Goal: Task Accomplishment & Management: Manage account settings

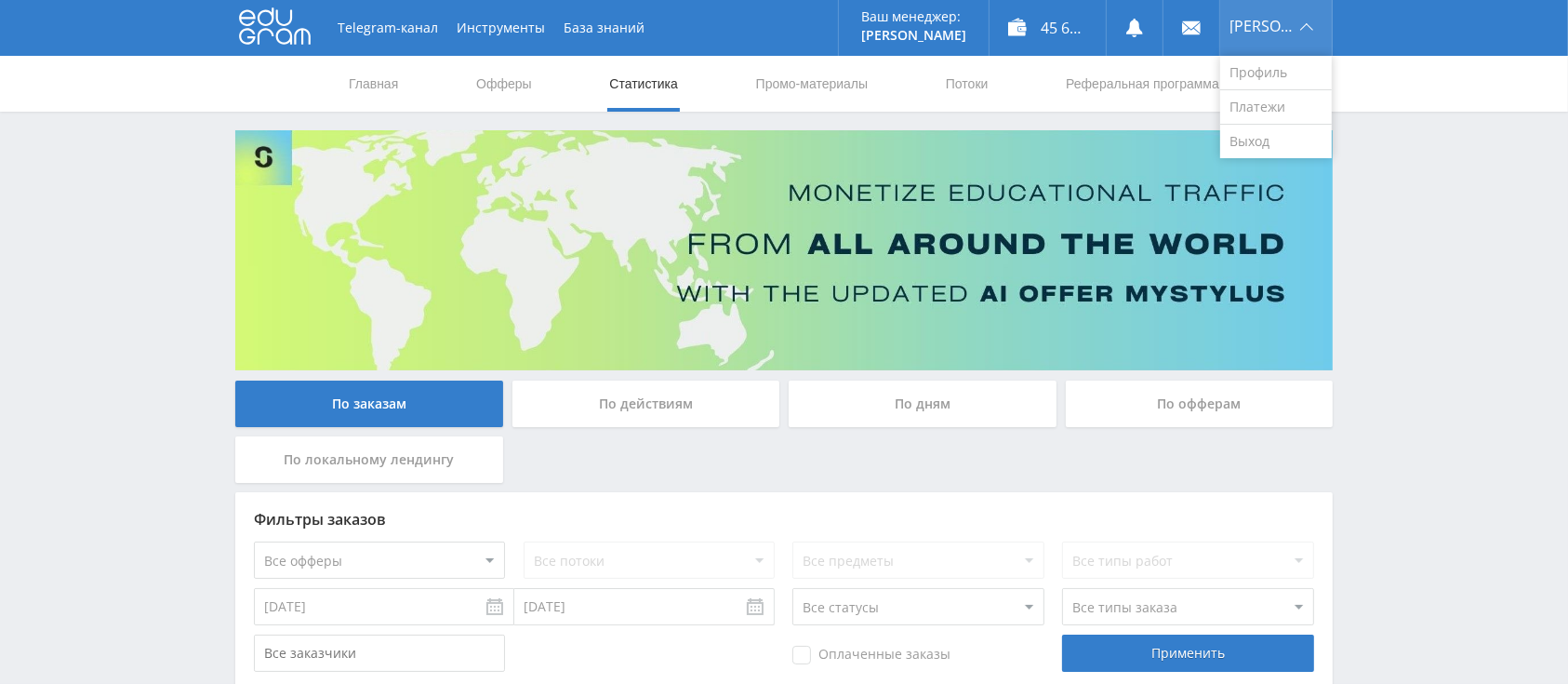
drag, startPoint x: 1272, startPoint y: 15, endPoint x: 1273, endPoint y: 46, distance: 31.0
click at [1272, 15] on div "[PERSON_NAME]" at bounding box center [1276, 28] width 112 height 56
click at [1280, 133] on link "Выход" at bounding box center [1276, 141] width 112 height 34
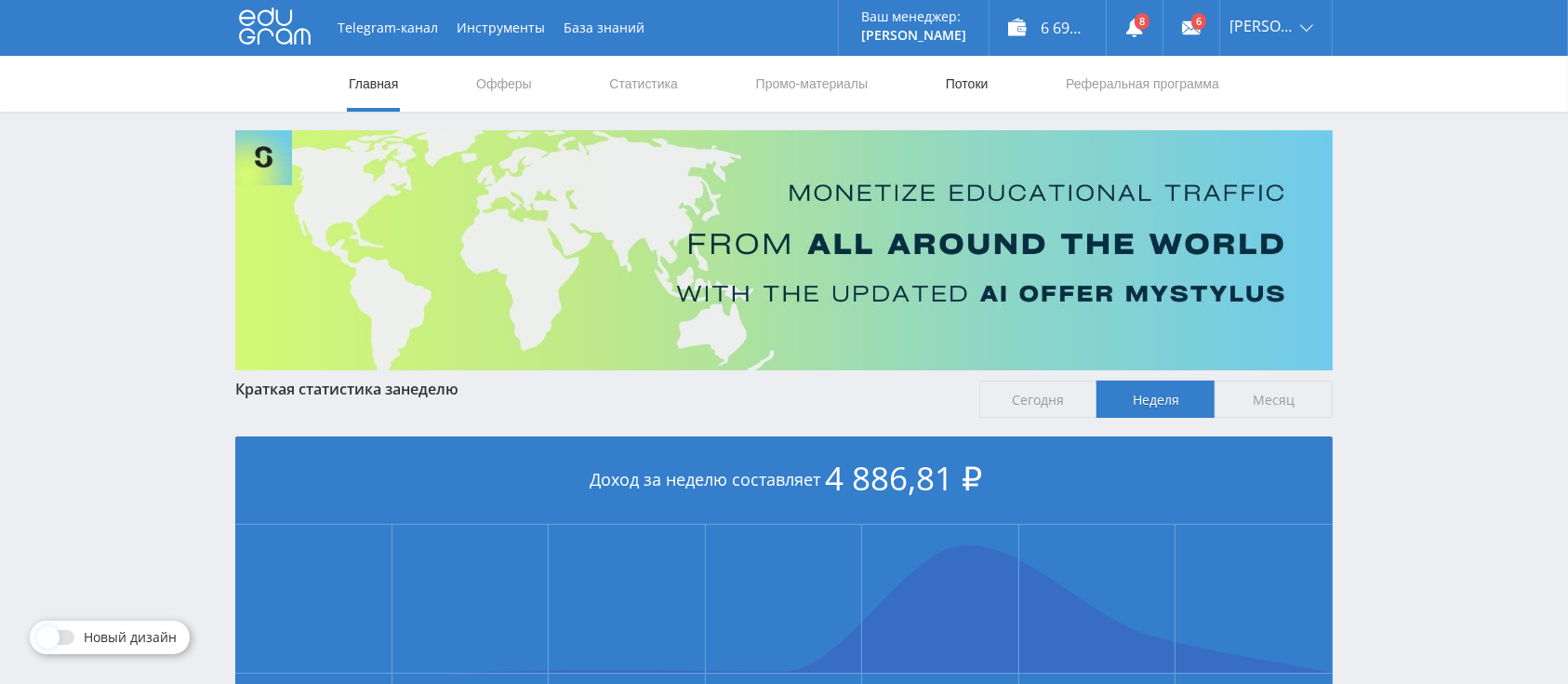
click at [969, 68] on link "Потоки" at bounding box center [967, 84] width 47 height 56
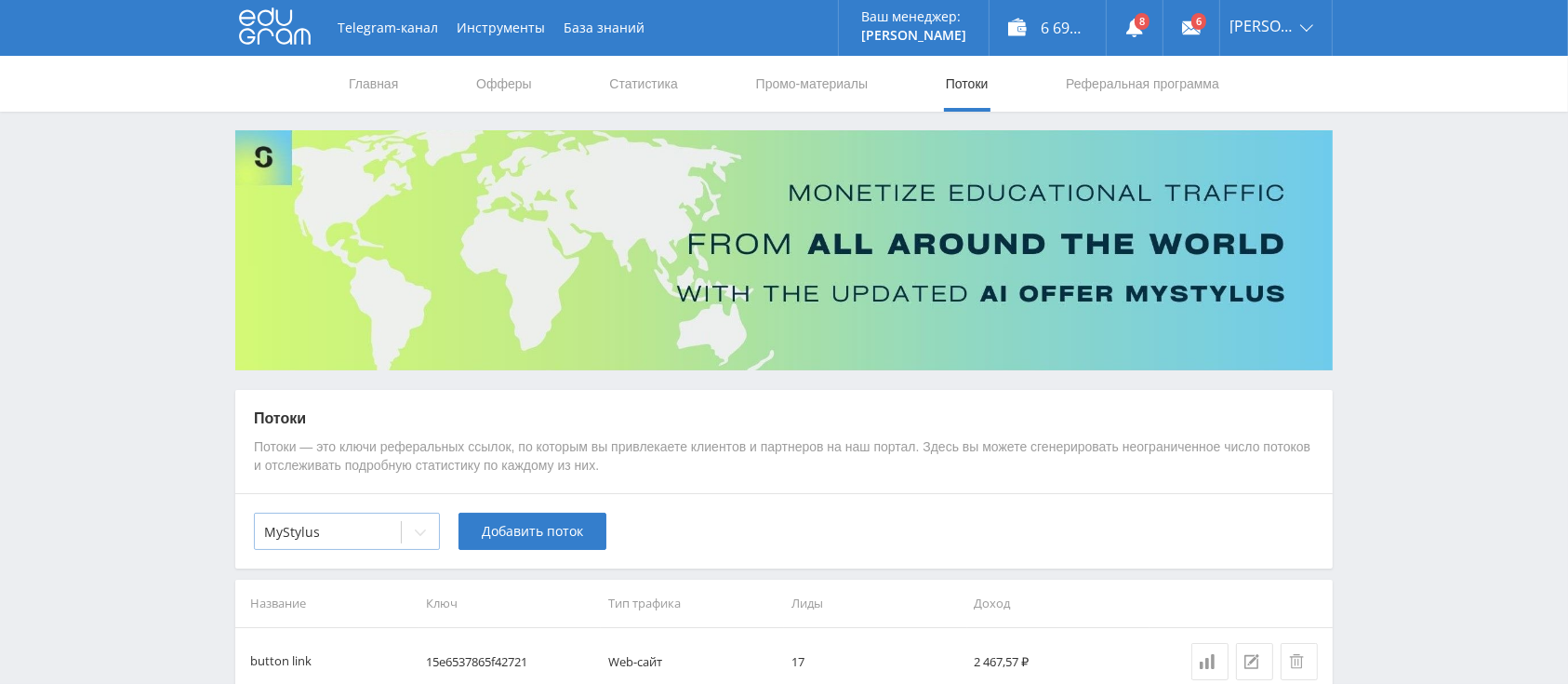
click at [431, 534] on div at bounding box center [421, 532] width 37 height 37
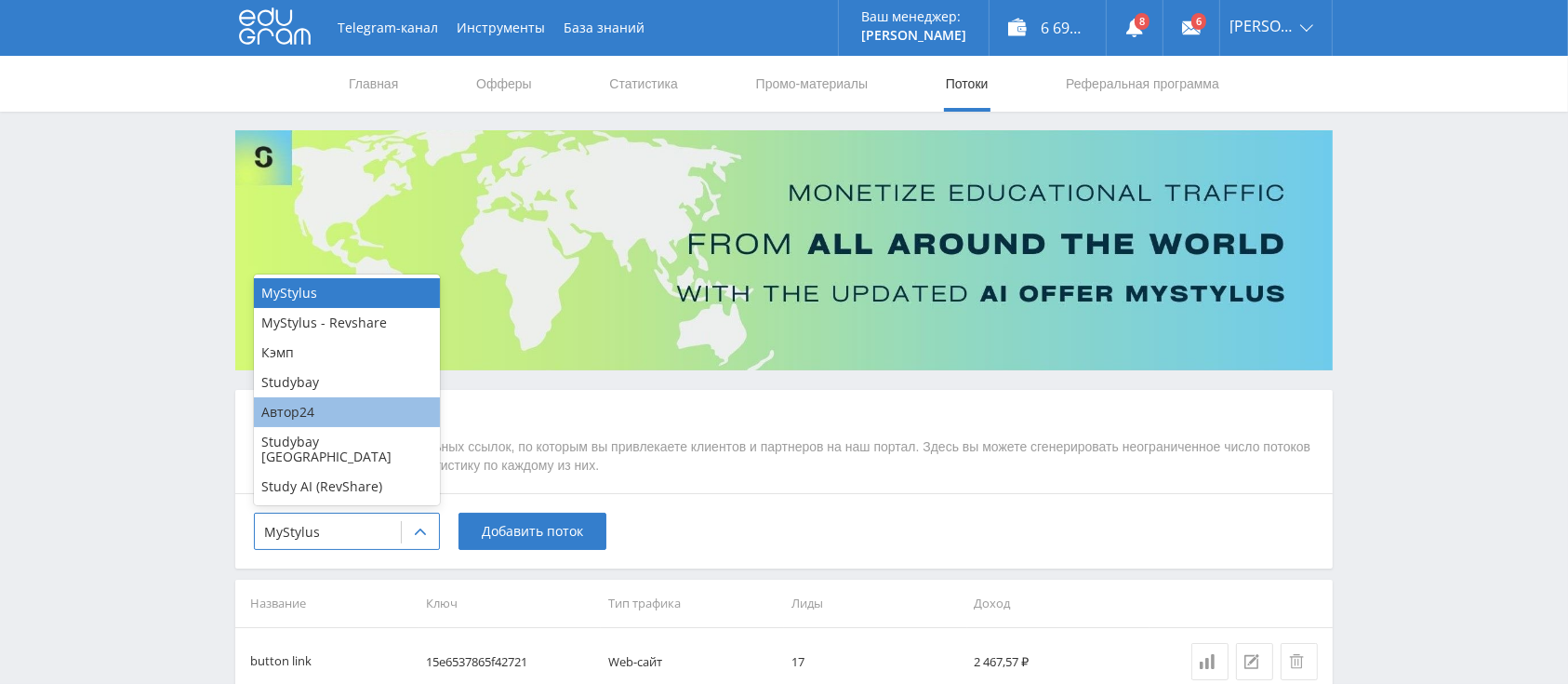
click at [336, 427] on div "Автор24" at bounding box center [347, 412] width 187 height 30
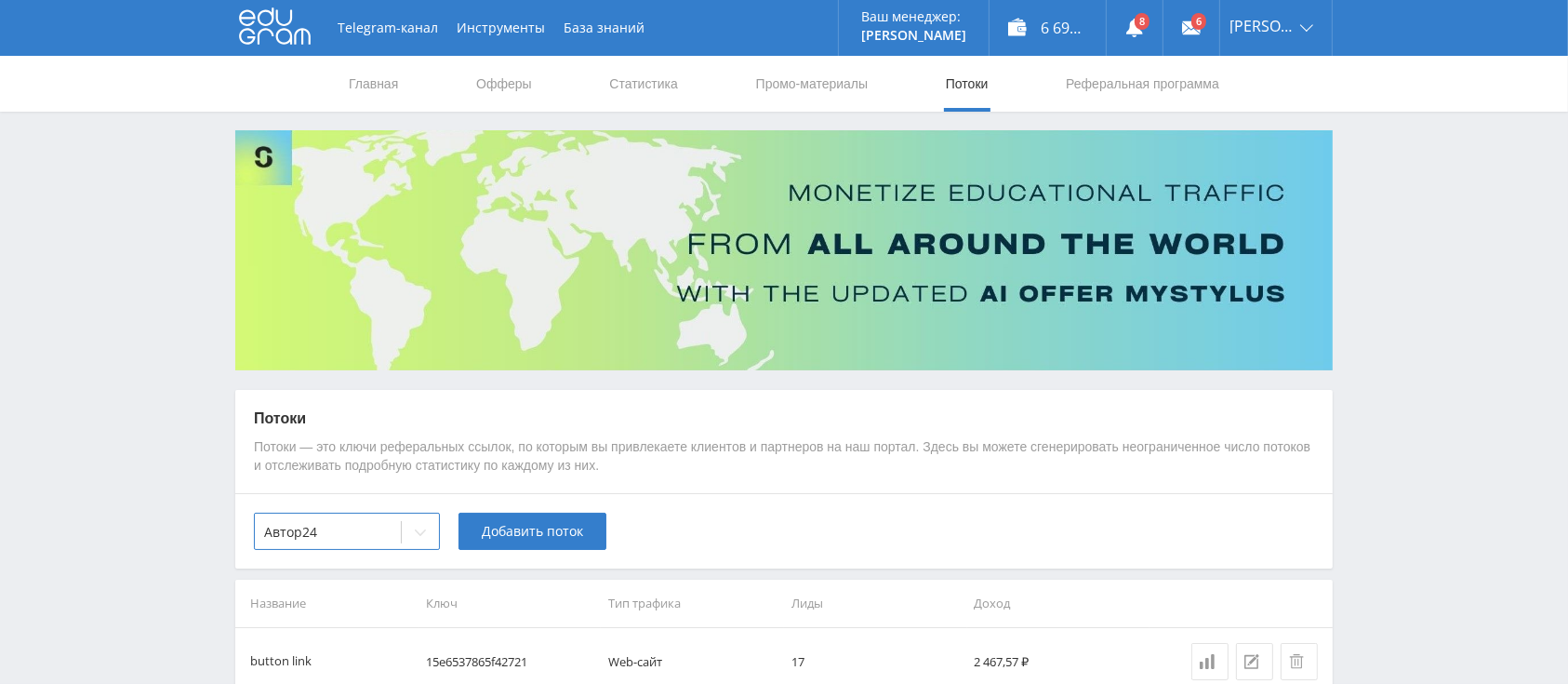
scroll to position [237, 0]
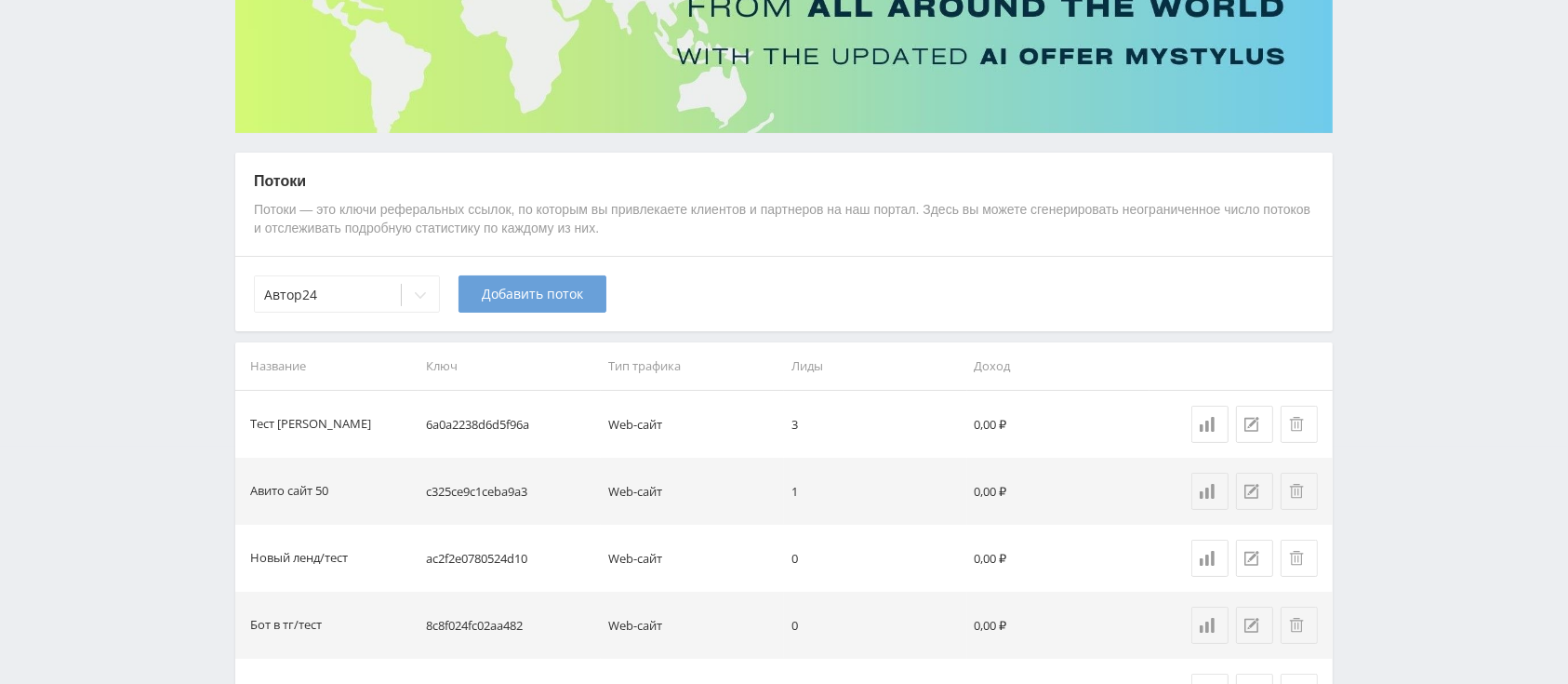
click at [545, 295] on span "Добавить поток" at bounding box center [532, 294] width 101 height 15
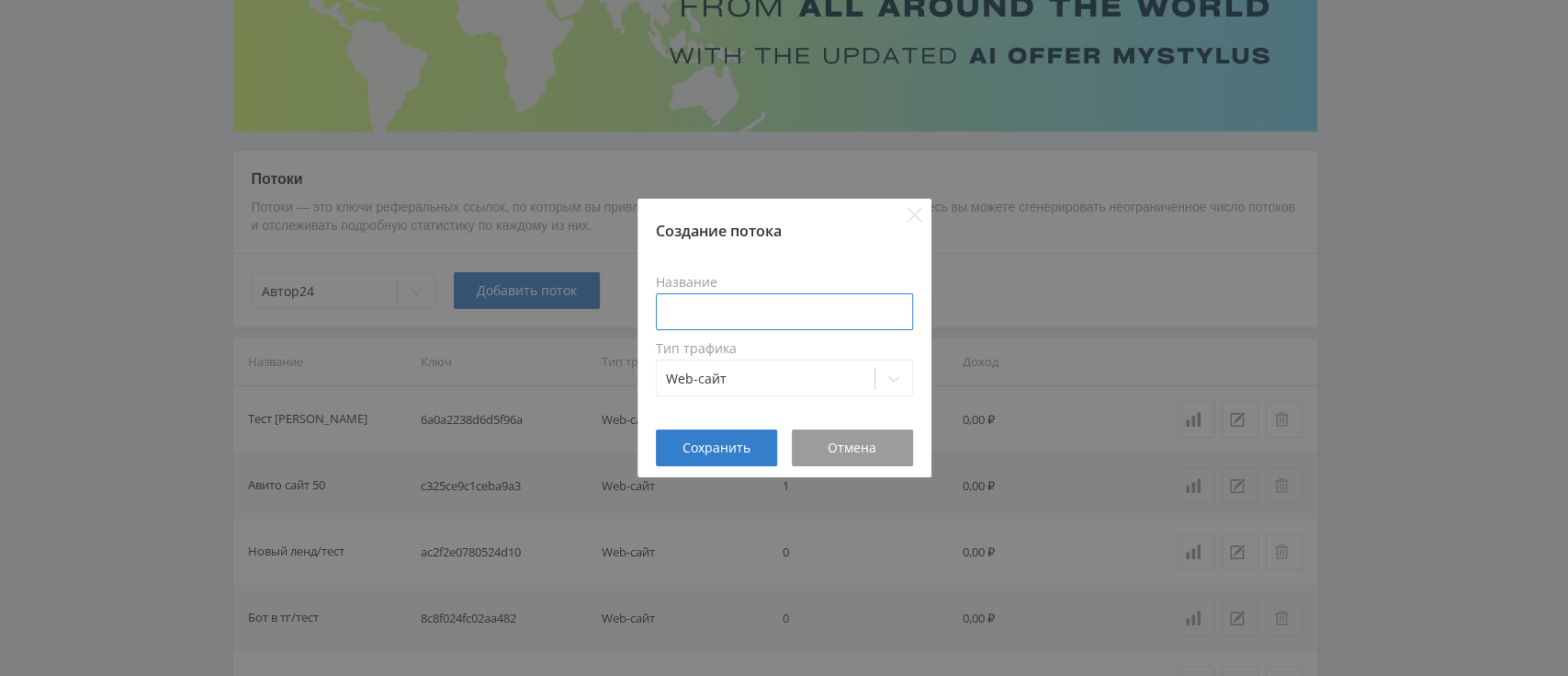
click at [769, 308] on input at bounding box center [785, 312] width 257 height 37
type input "Авито сайт 51"
click at [728, 437] on button "Сохранить" at bounding box center [716, 448] width 121 height 37
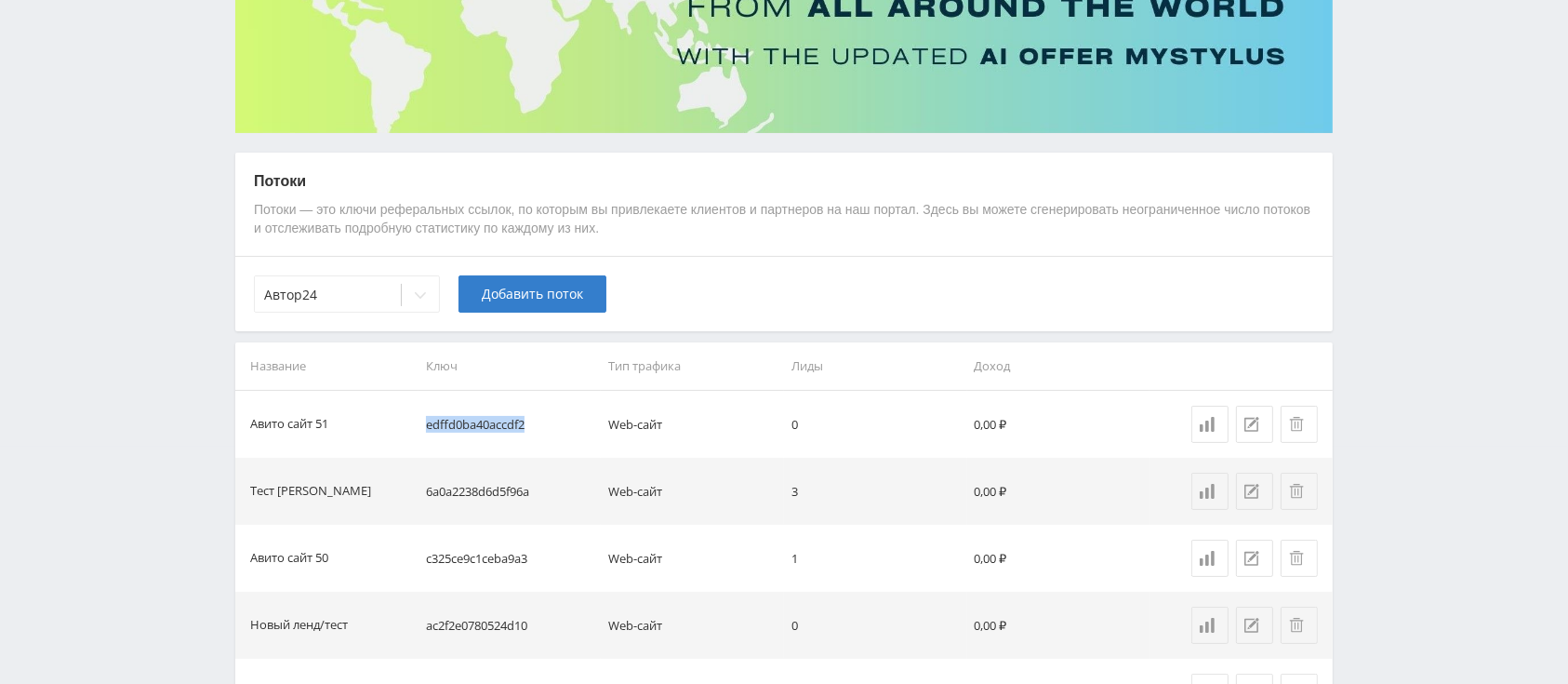
drag, startPoint x: 535, startPoint y: 425, endPoint x: 421, endPoint y: 415, distance: 114.4
click at [421, 415] on td "edffd0ba40accdf2" at bounding box center [511, 424] width 184 height 67
copy td "edffd0ba40accdf2"
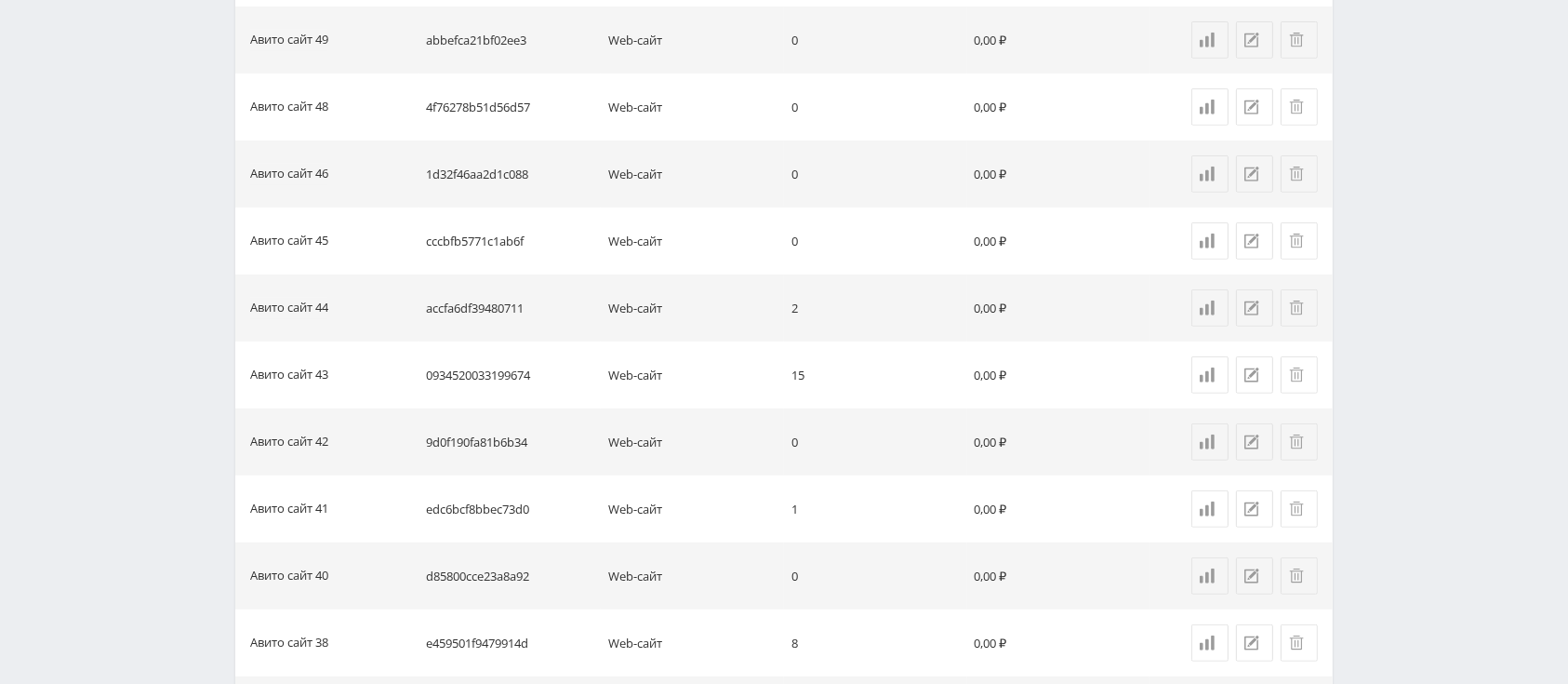
scroll to position [981, 0]
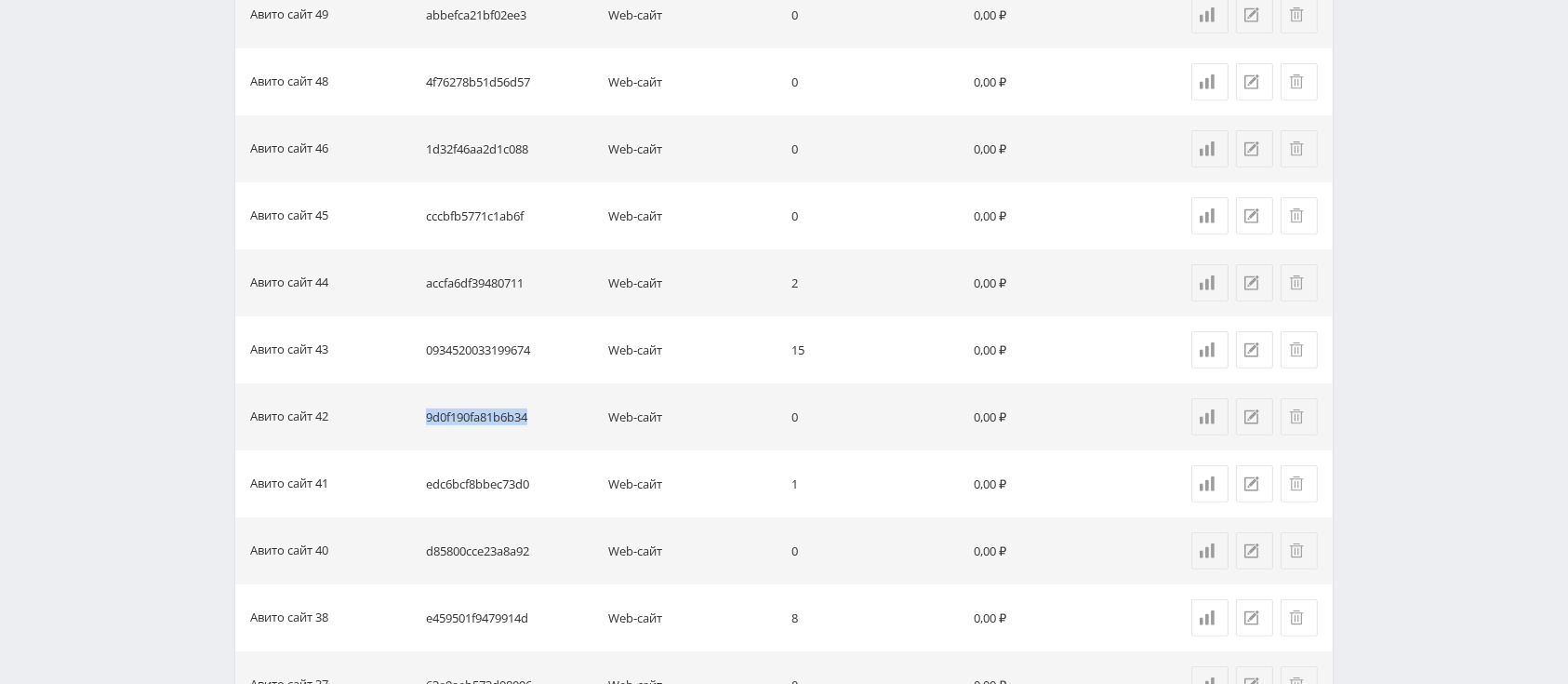
drag, startPoint x: 546, startPoint y: 416, endPoint x: 423, endPoint y: 421, distance: 123.1
click at [423, 421] on td "9d0f190fa81b6b34" at bounding box center [511, 416] width 184 height 67
copy td "9d0f190fa81b6b34"
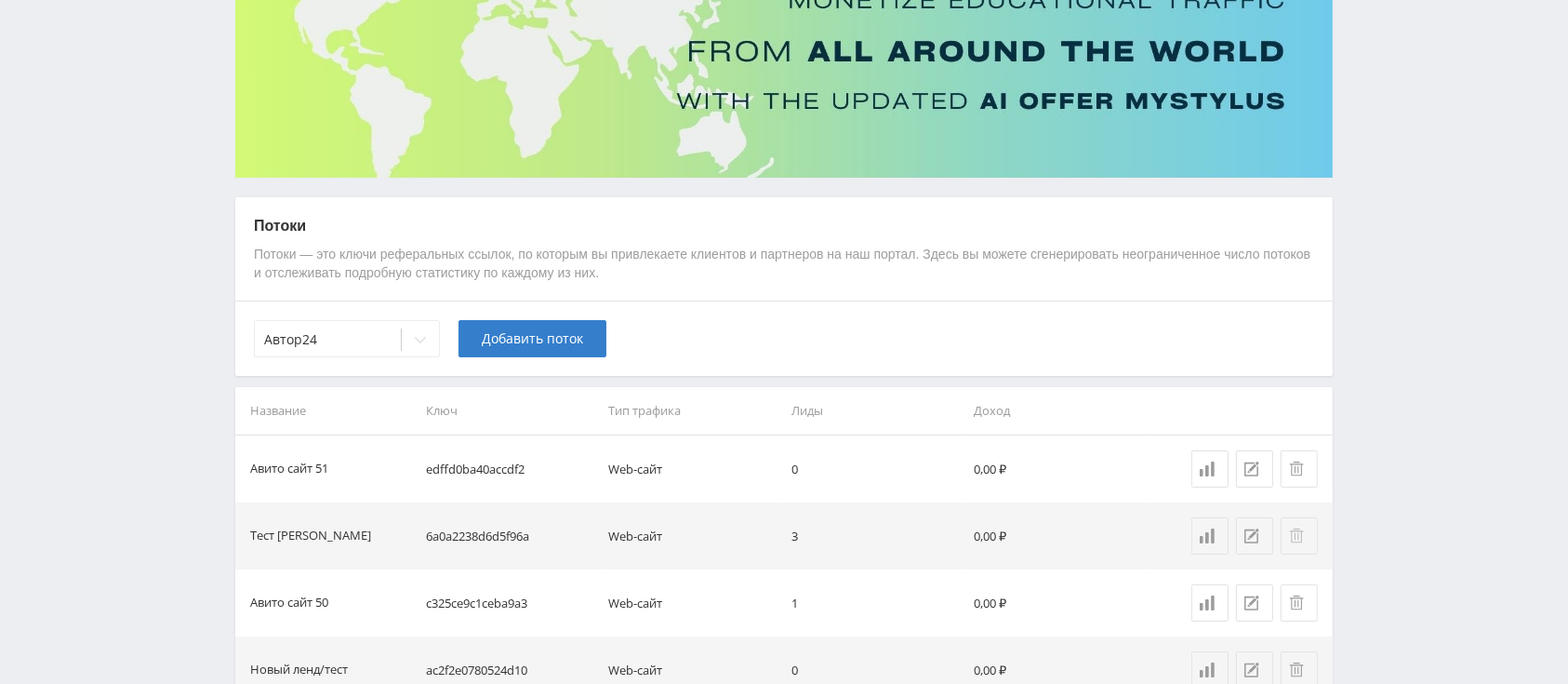
scroll to position [247, 0]
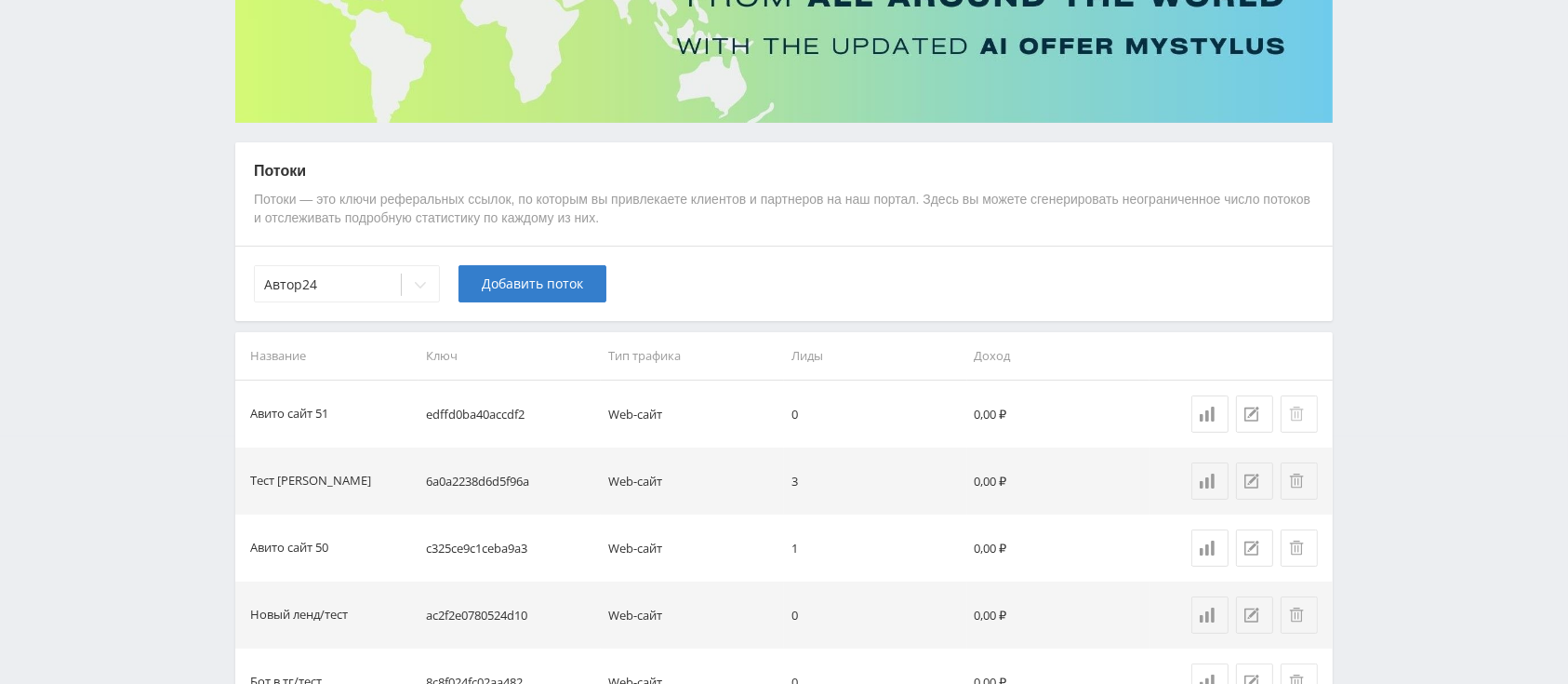
click at [1288, 414] on button at bounding box center [1300, 414] width 37 height 37
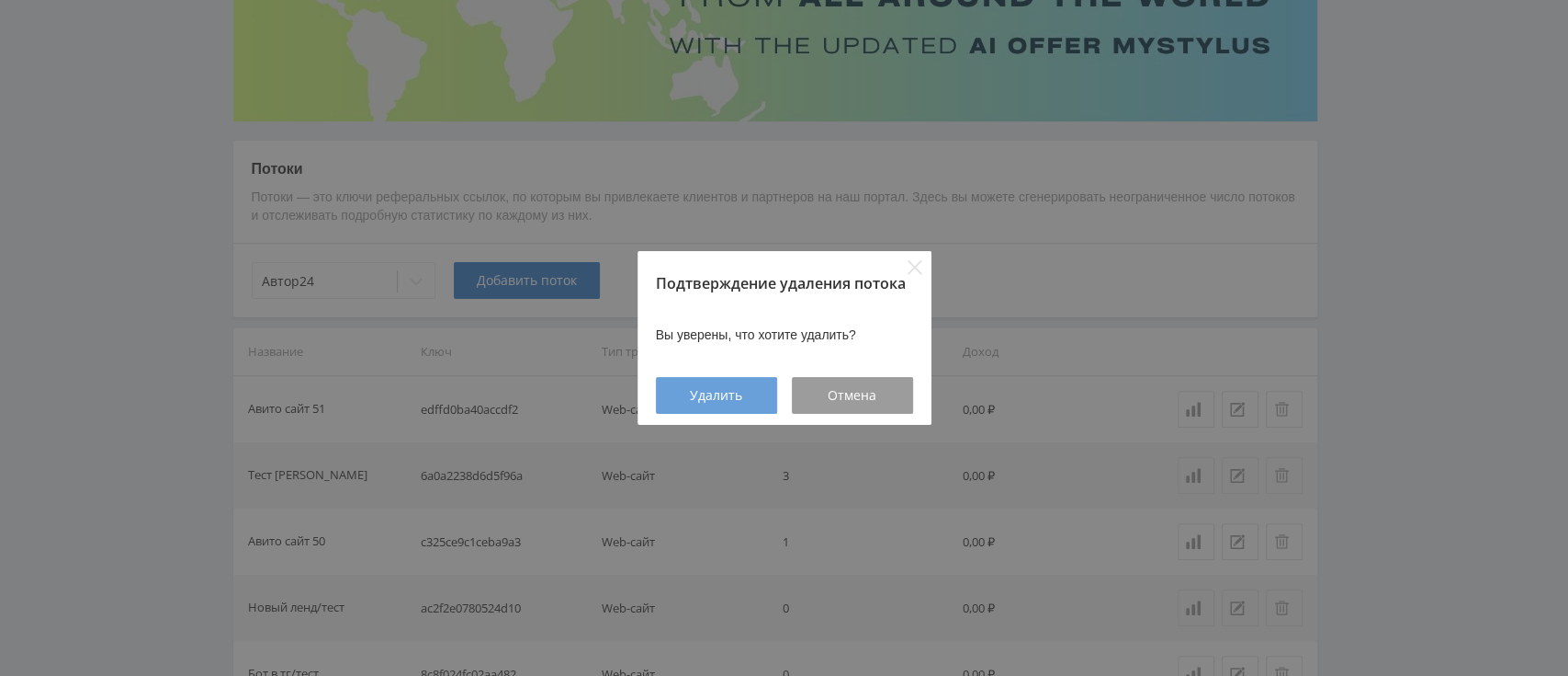
click at [746, 401] on div "Удалить" at bounding box center [716, 395] width 75 height 15
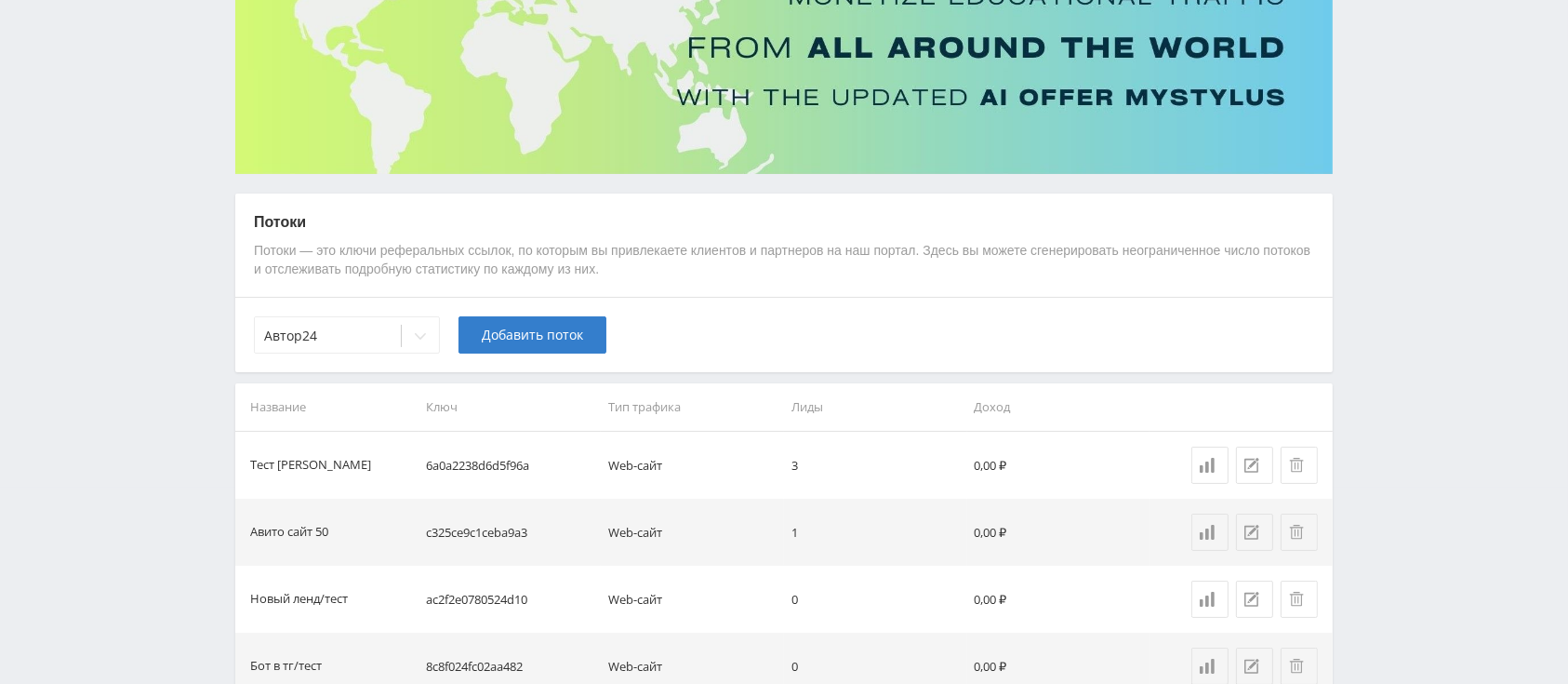
scroll to position [0, 0]
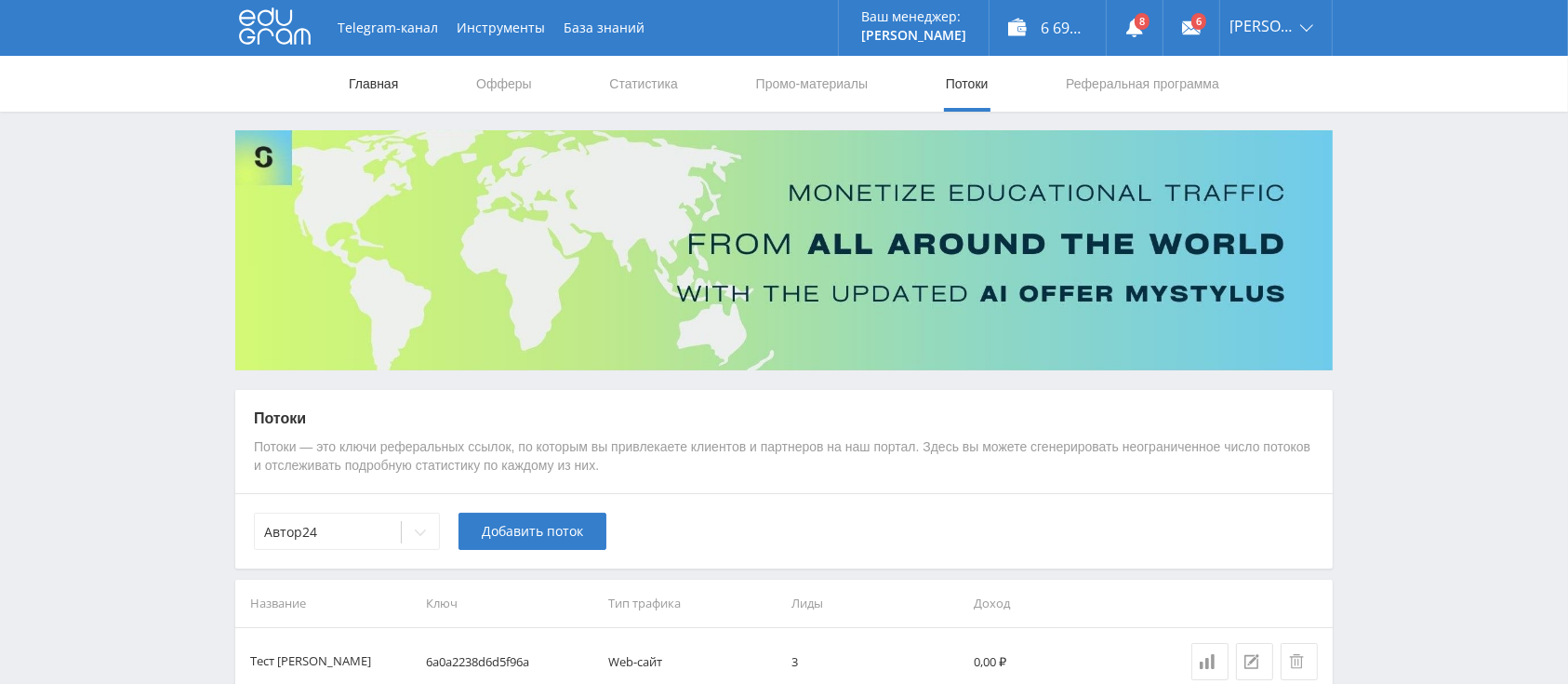
click at [349, 70] on link "Главная" at bounding box center [373, 84] width 53 height 56
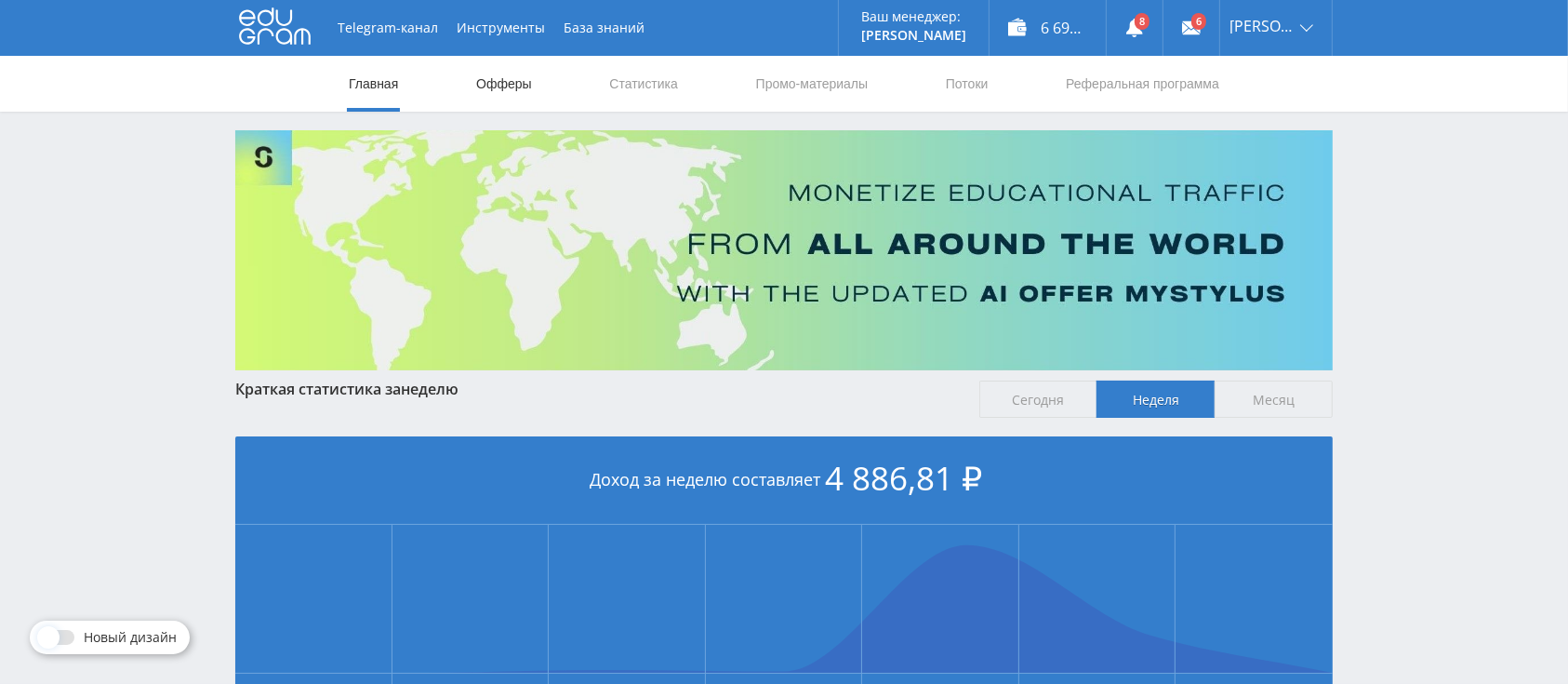
click at [481, 85] on link "Офферы" at bounding box center [504, 84] width 60 height 56
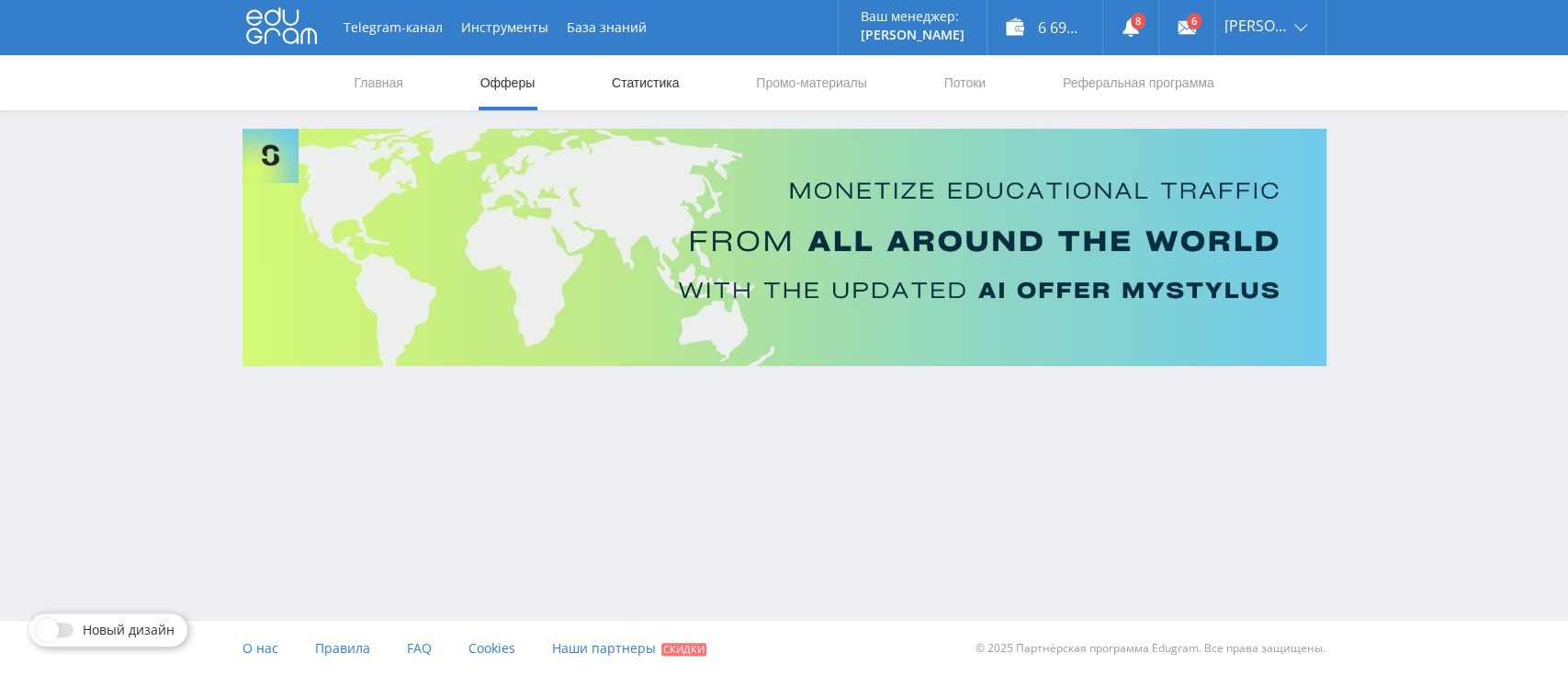
click at [661, 70] on link "Статистика" at bounding box center [645, 83] width 71 height 56
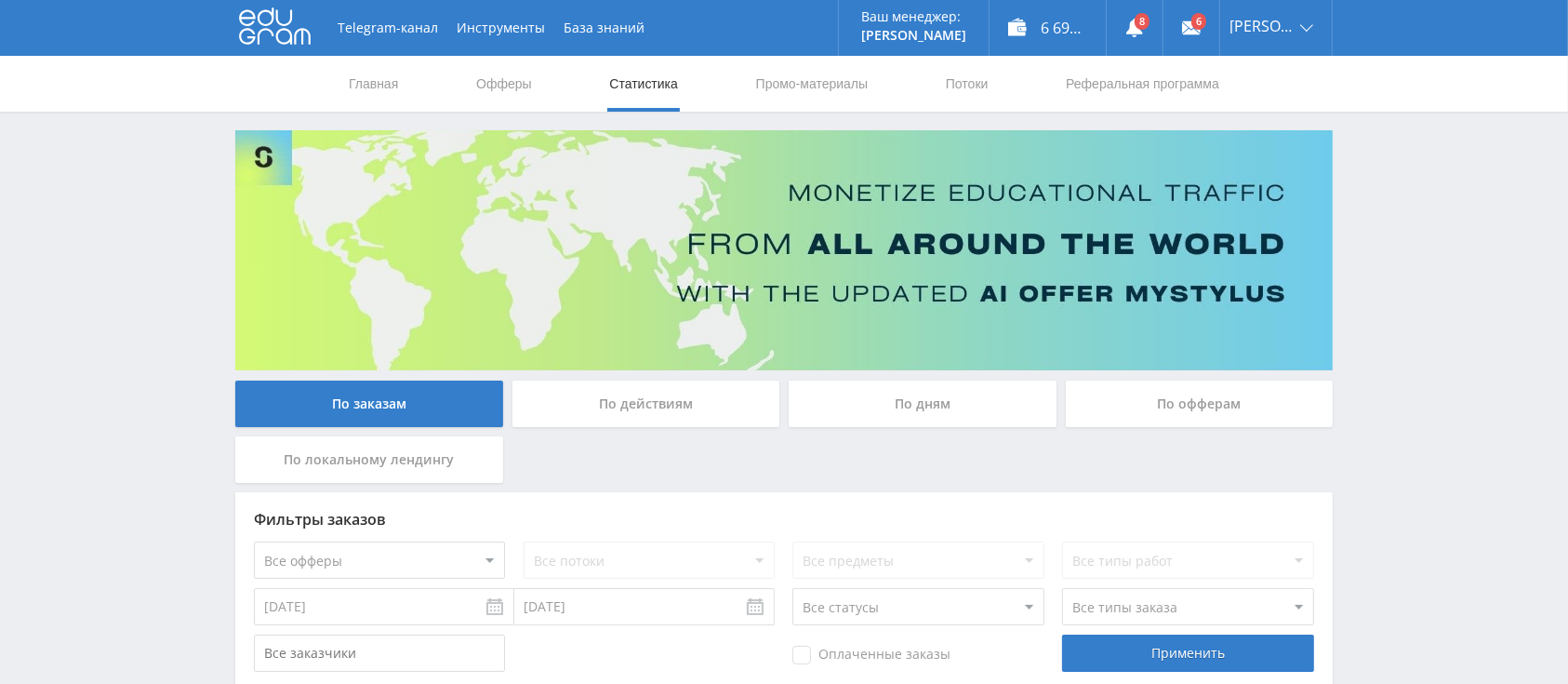
drag, startPoint x: 811, startPoint y: 122, endPoint x: 822, endPoint y: 132, distance: 14.9
click at [810, 123] on div "Telegram-канал Инструменты База знаний Ваш менеджер: Alex Alex Online @edugram_…" at bounding box center [784, 428] width 1568 height 857
click at [470, 19] on button "Инструменты" at bounding box center [500, 28] width 107 height 56
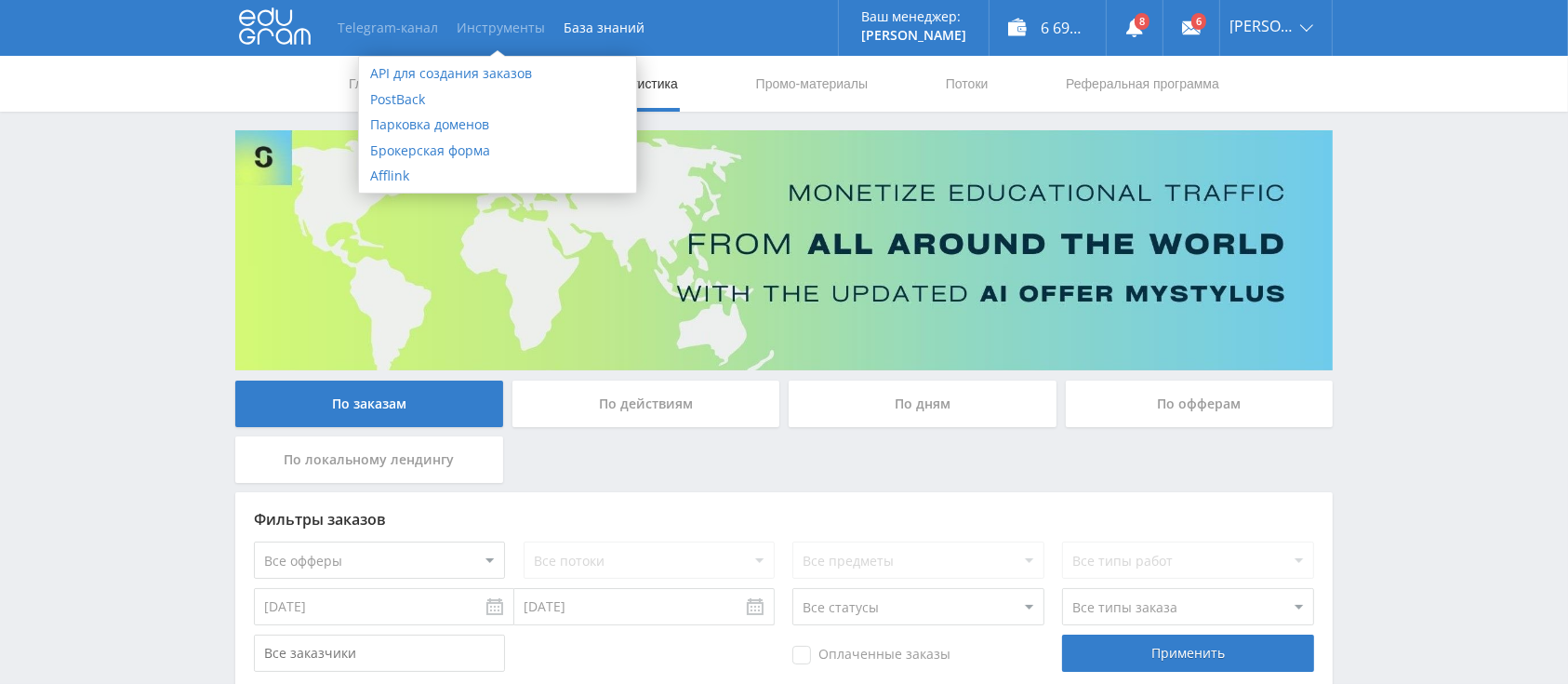
click at [393, 33] on link "Telegram-канал" at bounding box center [387, 28] width 119 height 56
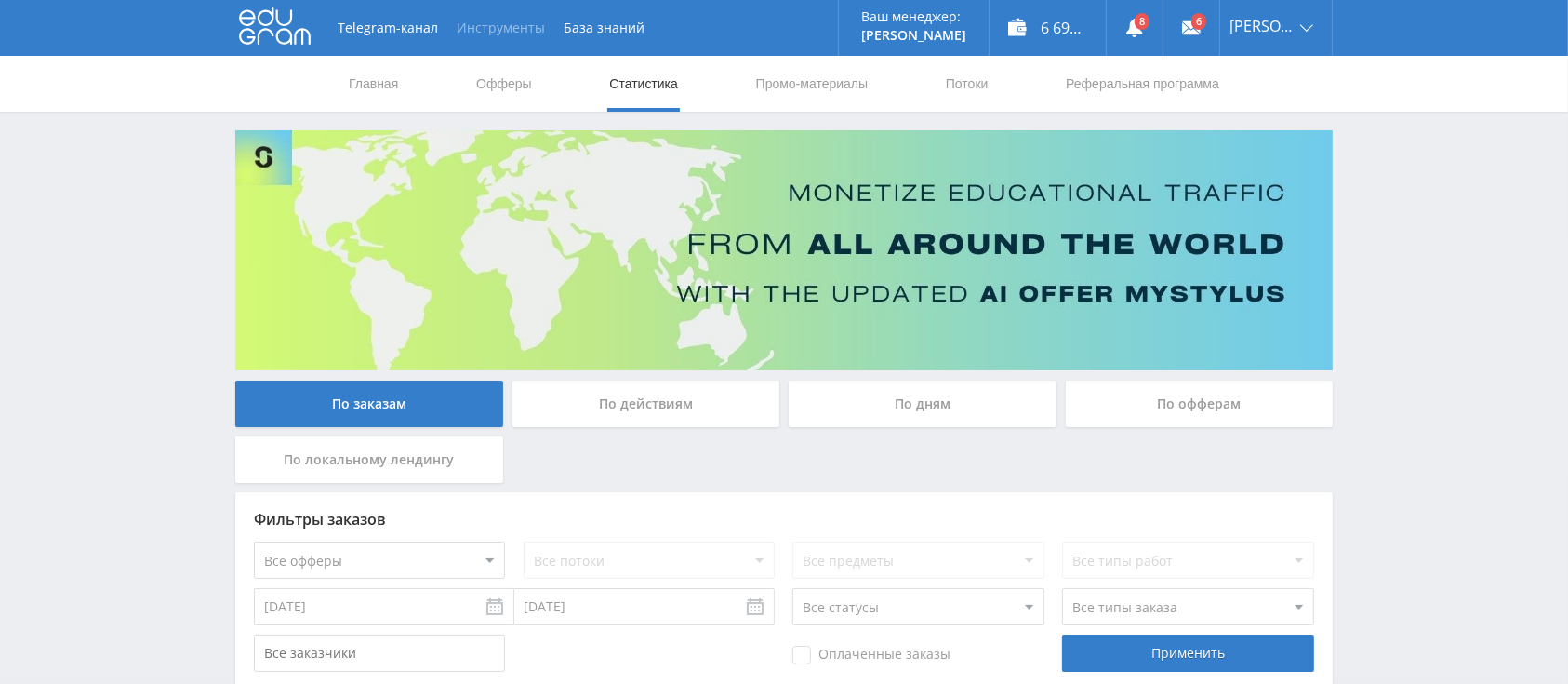
click at [495, 19] on button "Инструменты" at bounding box center [500, 28] width 107 height 56
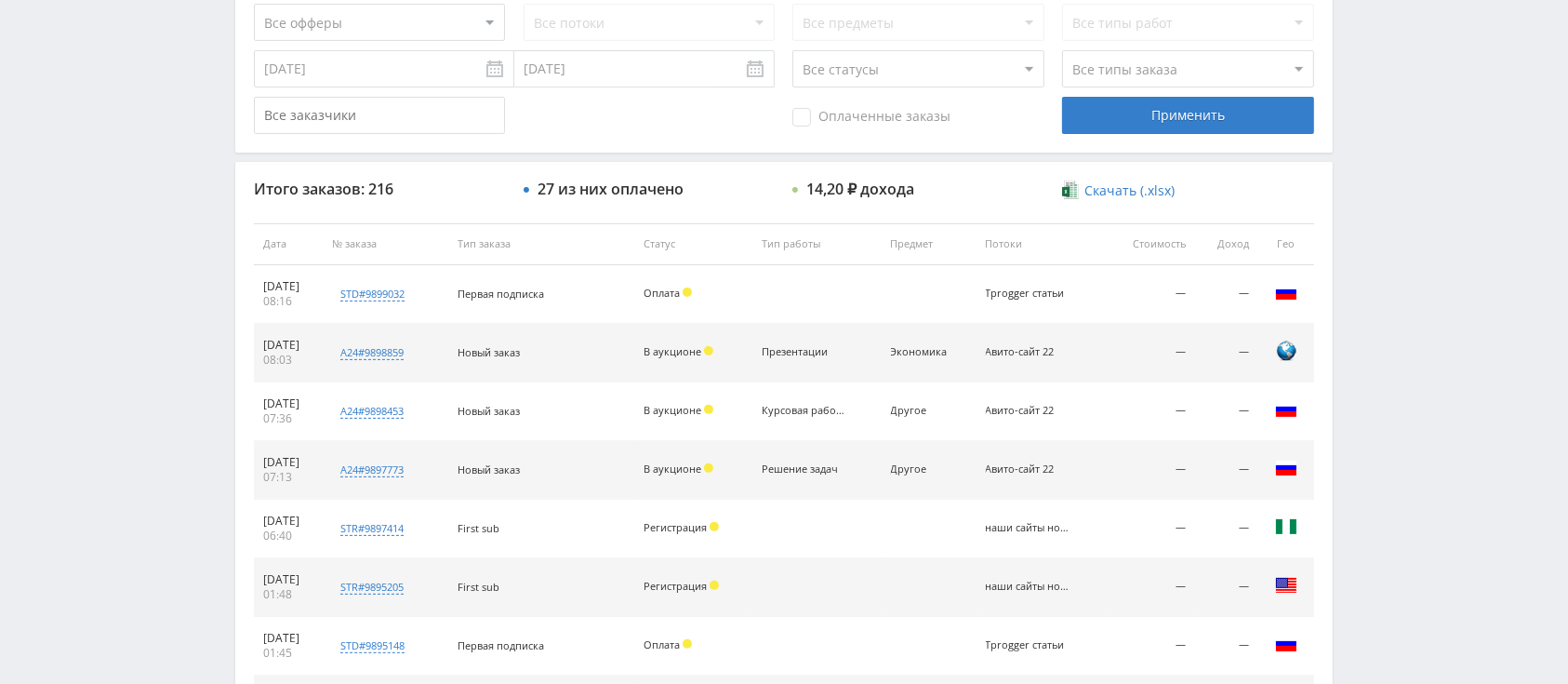
scroll to position [876, 0]
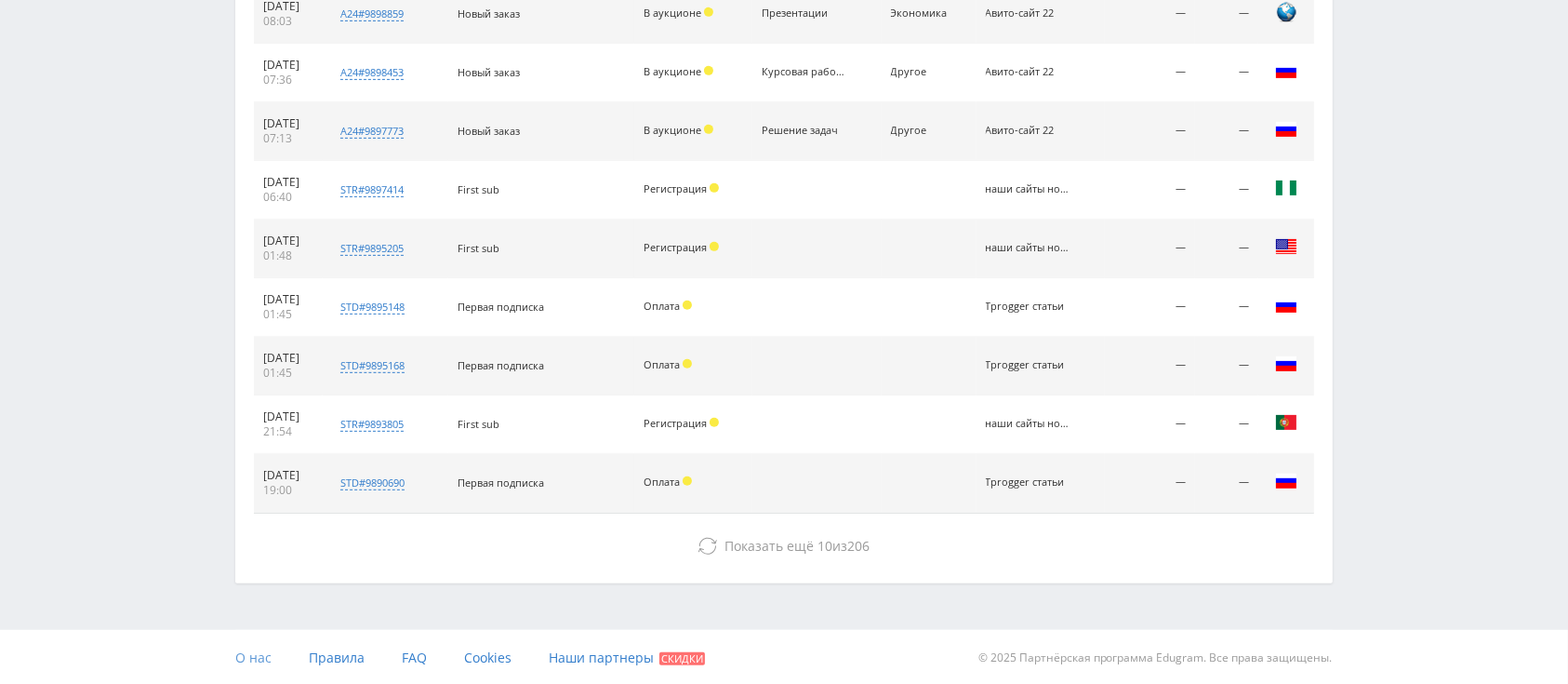
click at [243, 662] on span "О нас" at bounding box center [253, 657] width 37 height 18
